Goal: Navigation & Orientation: Locate item on page

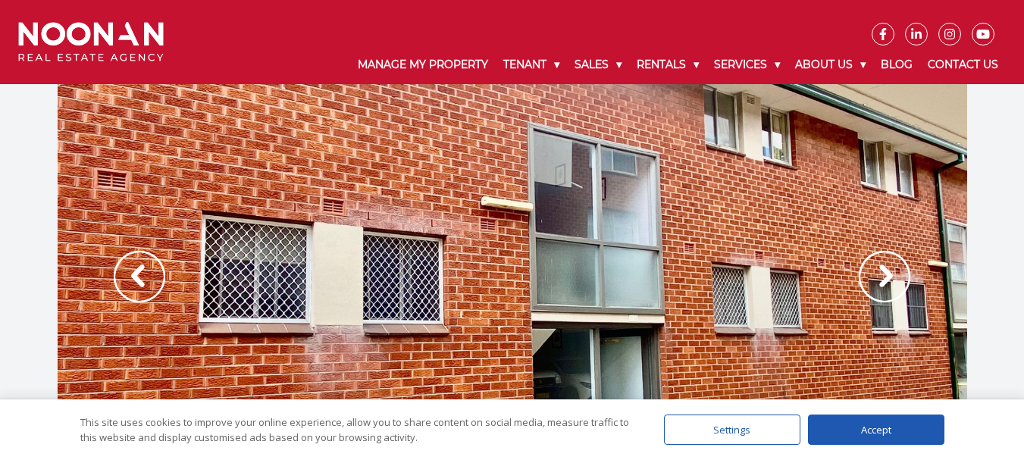
click at [877, 270] on img at bounding box center [884, 277] width 52 height 52
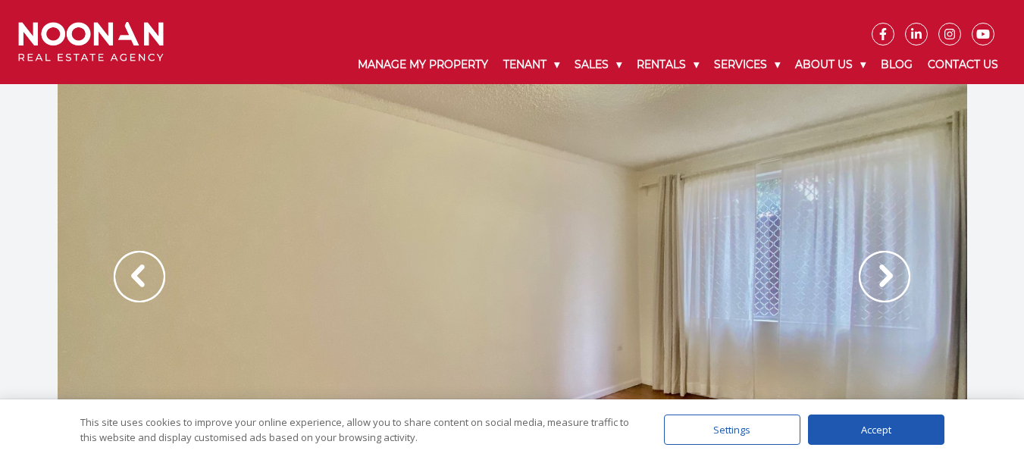
scroll to position [76, 0]
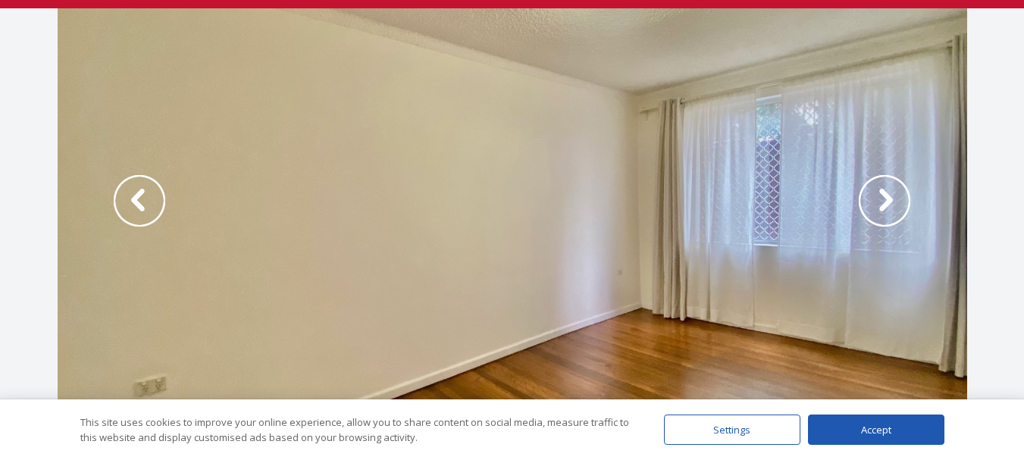
click at [883, 198] on img at bounding box center [884, 201] width 52 height 52
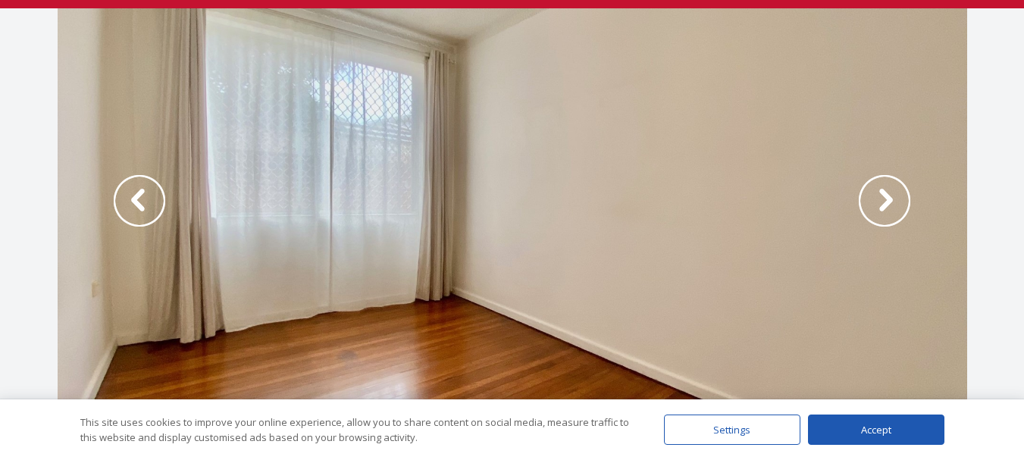
click at [135, 205] on img at bounding box center [140, 201] width 52 height 52
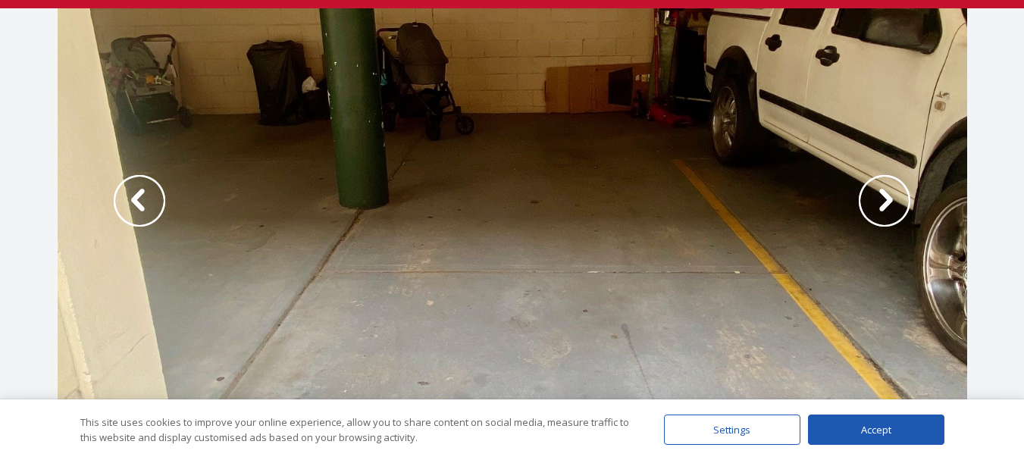
click at [139, 200] on img at bounding box center [140, 201] width 52 height 52
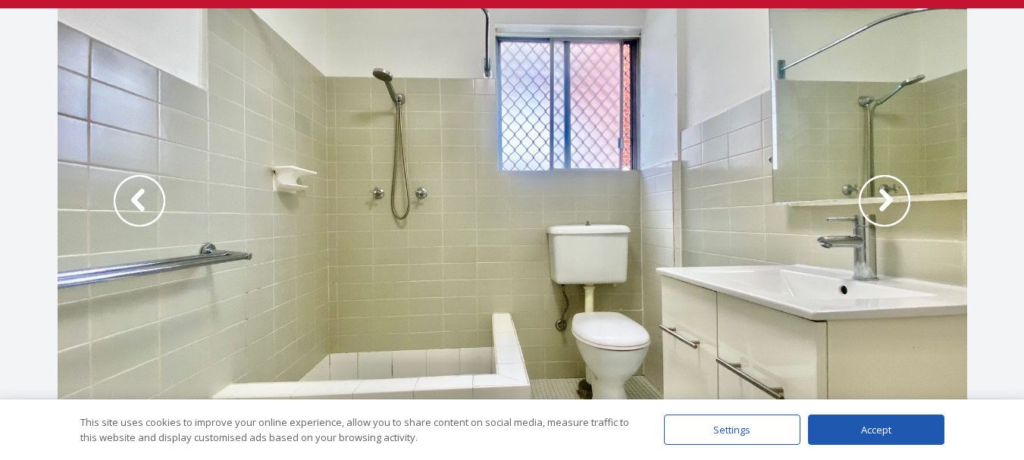
click at [139, 201] on img at bounding box center [140, 201] width 52 height 52
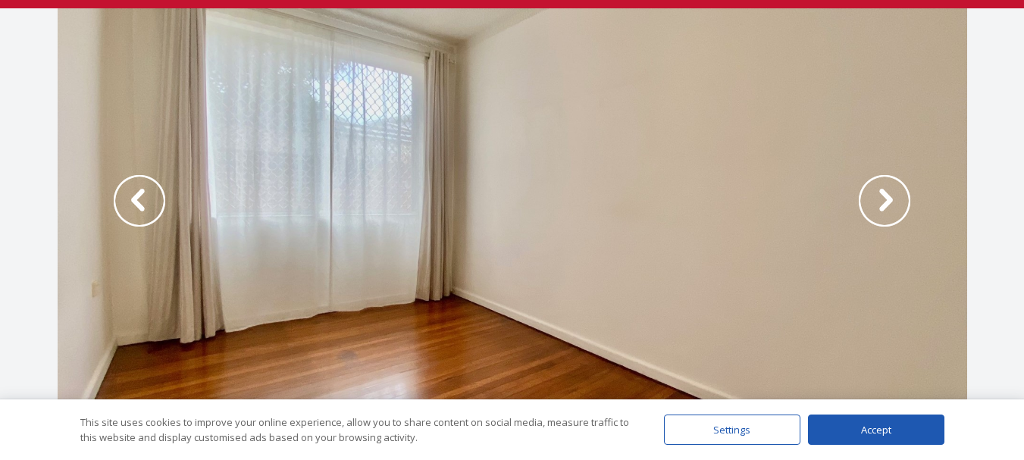
click at [139, 201] on img at bounding box center [140, 201] width 52 height 52
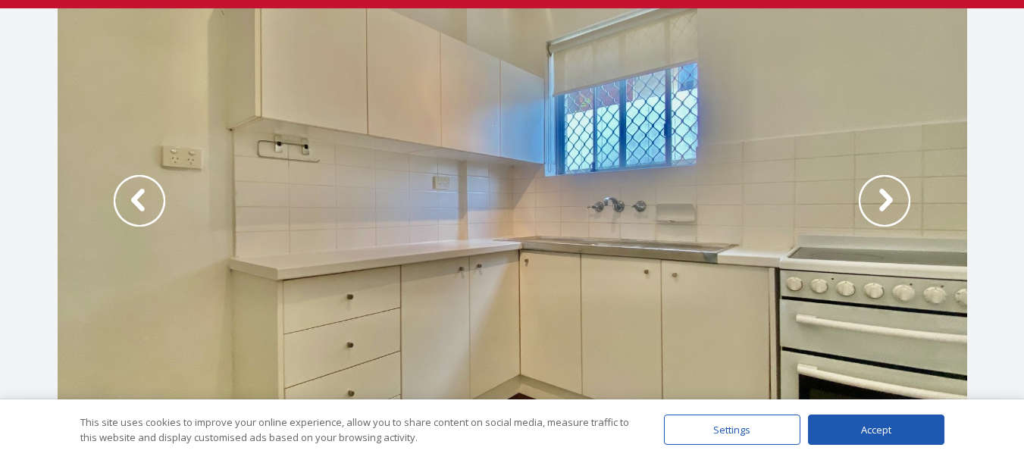
click at [139, 201] on img at bounding box center [140, 201] width 52 height 52
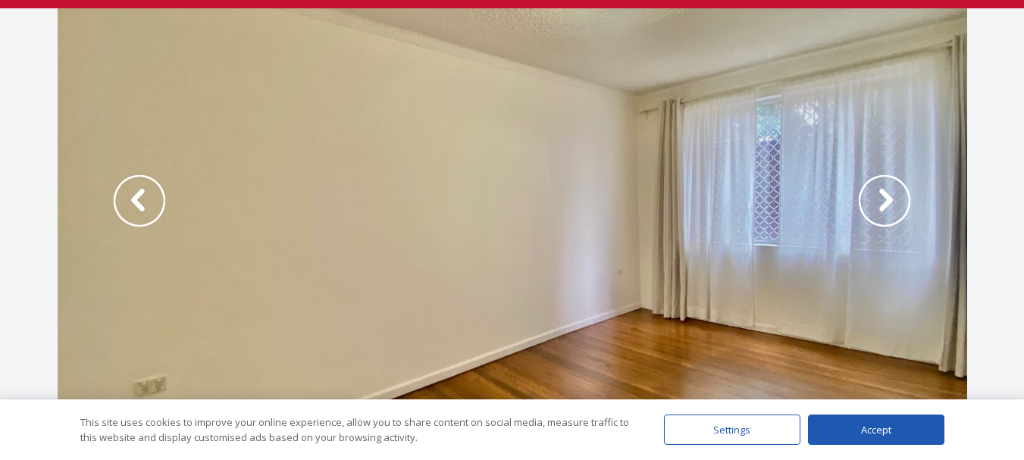
click at [139, 201] on img at bounding box center [140, 201] width 52 height 52
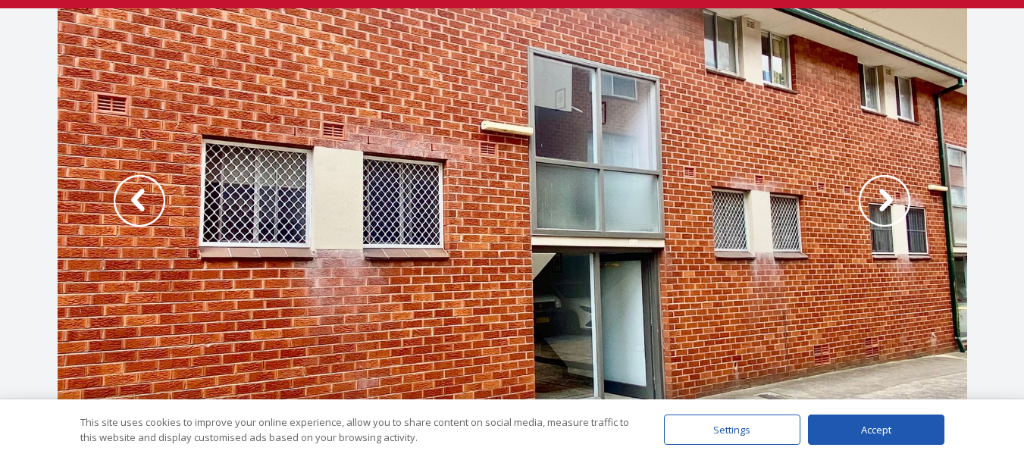
click at [139, 201] on img at bounding box center [140, 201] width 52 height 52
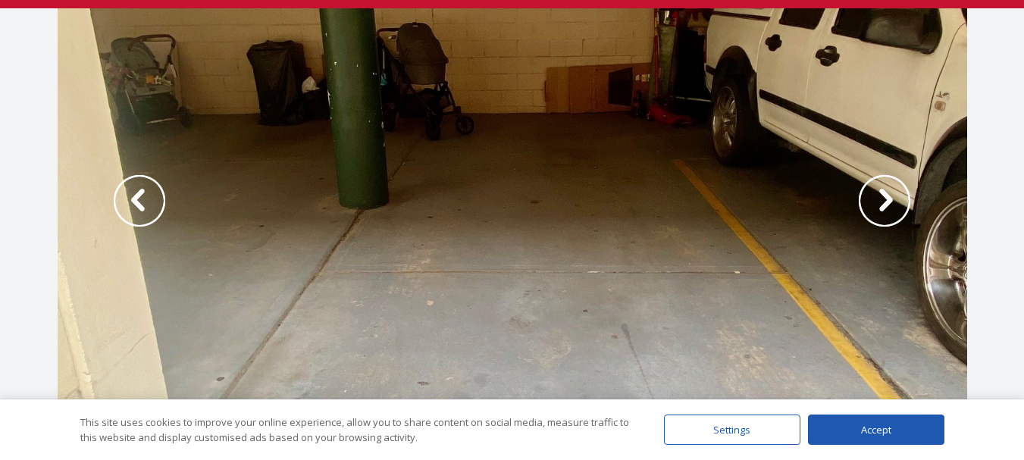
click at [888, 203] on img at bounding box center [884, 201] width 52 height 52
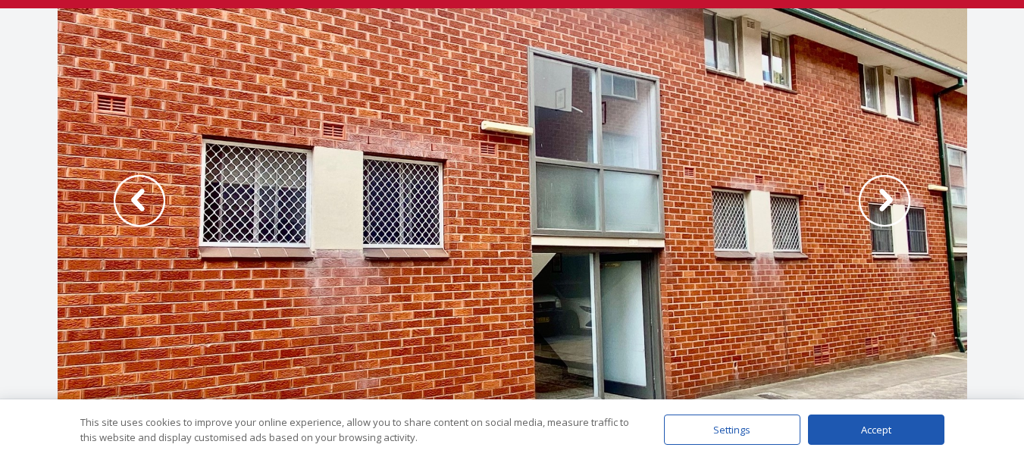
click at [888, 203] on img at bounding box center [884, 201] width 52 height 52
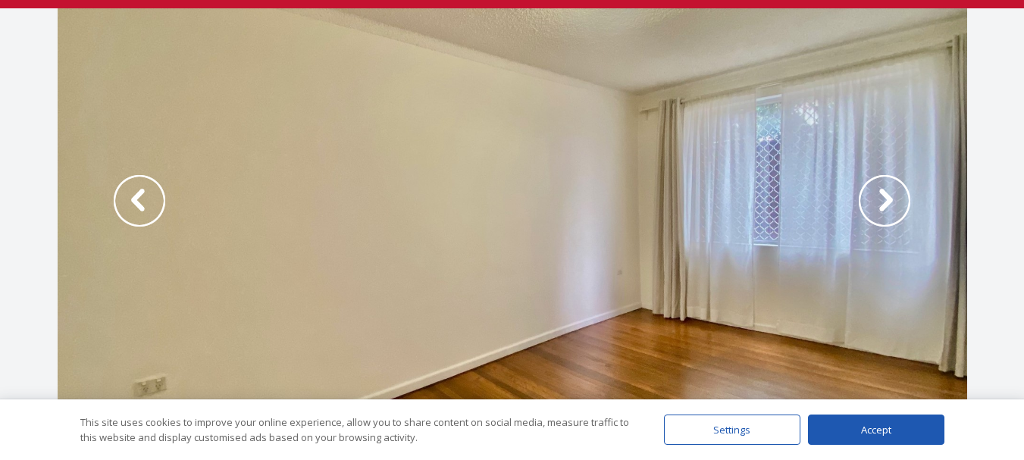
click at [888, 203] on img at bounding box center [884, 201] width 52 height 52
